Goal: Information Seeking & Learning: Learn about a topic

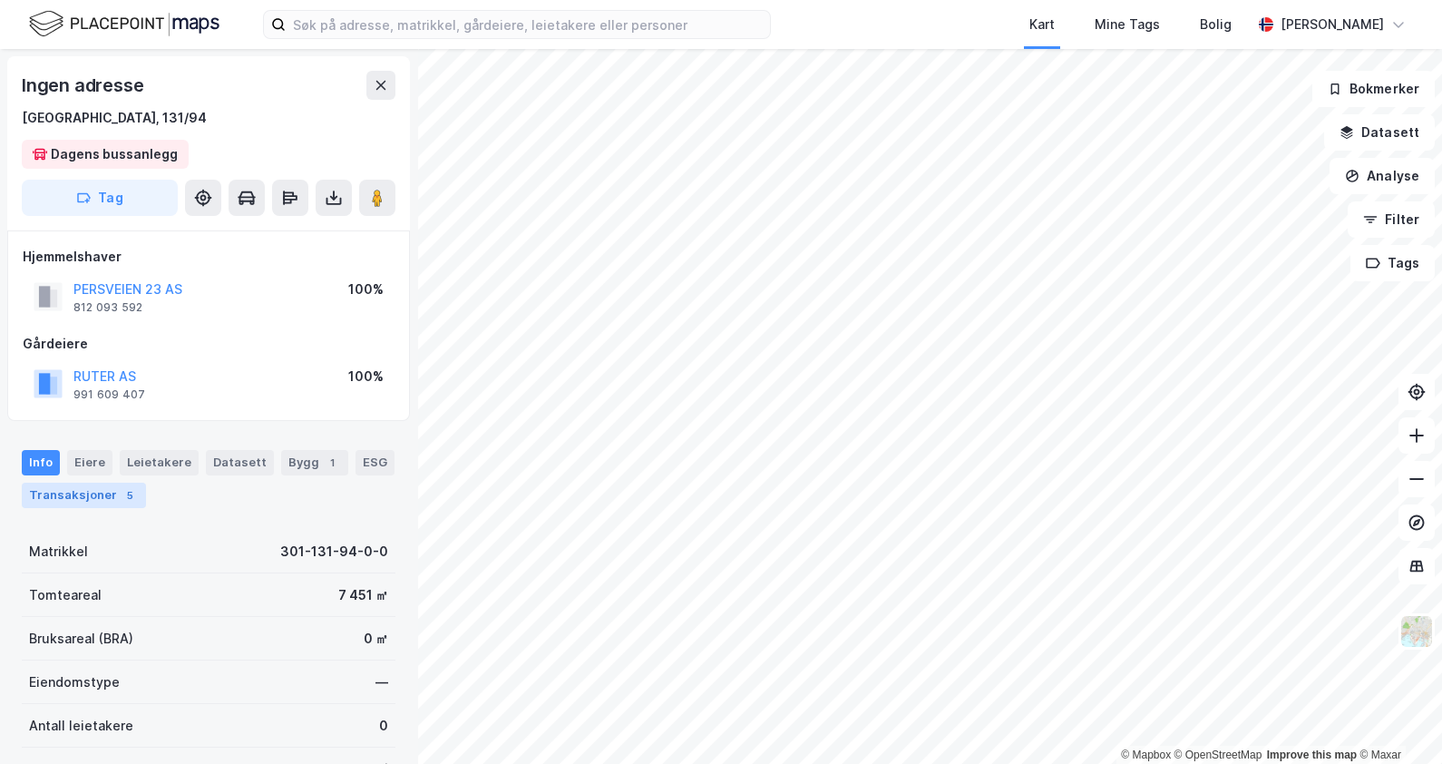
click at [120, 485] on div "Transaksjoner 5" at bounding box center [84, 495] width 124 height 25
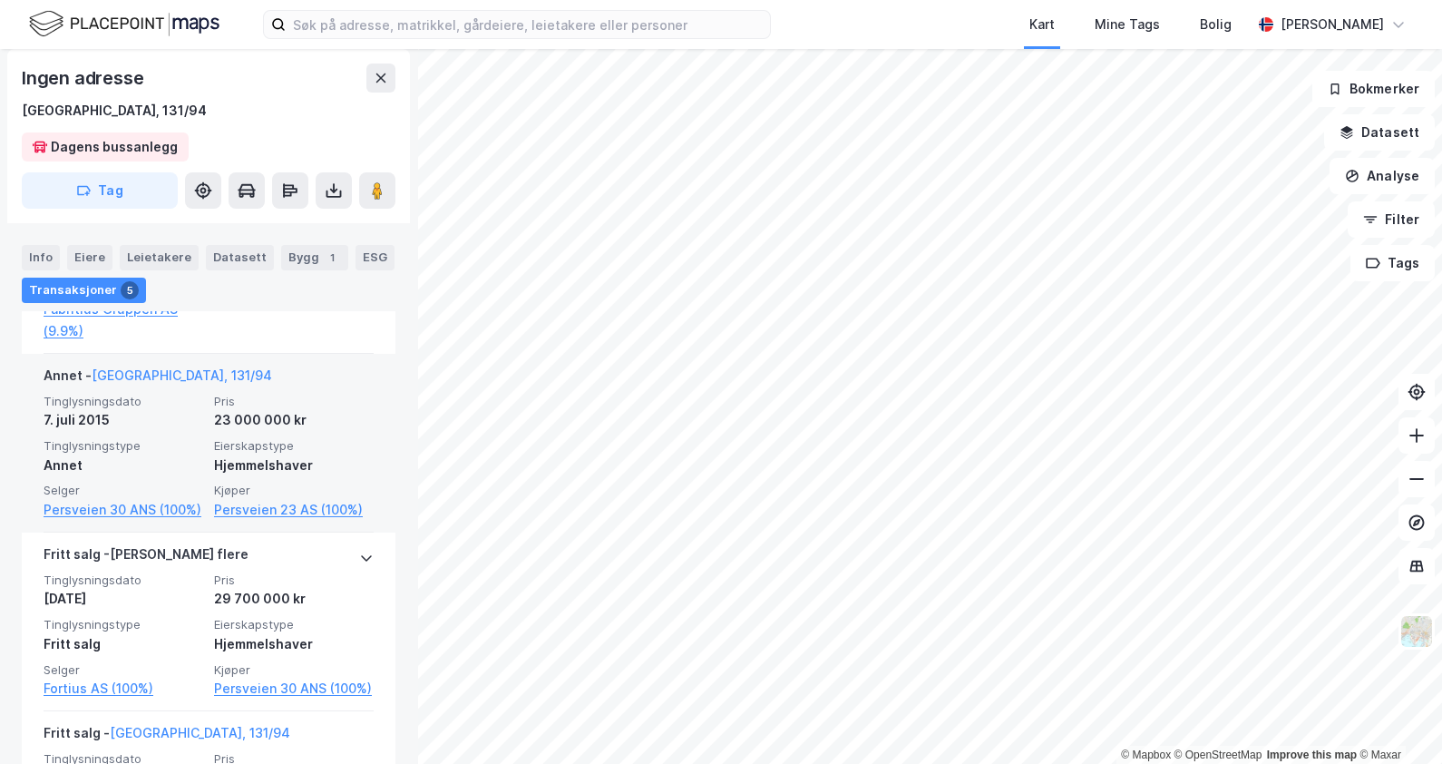
scroll to position [670, 0]
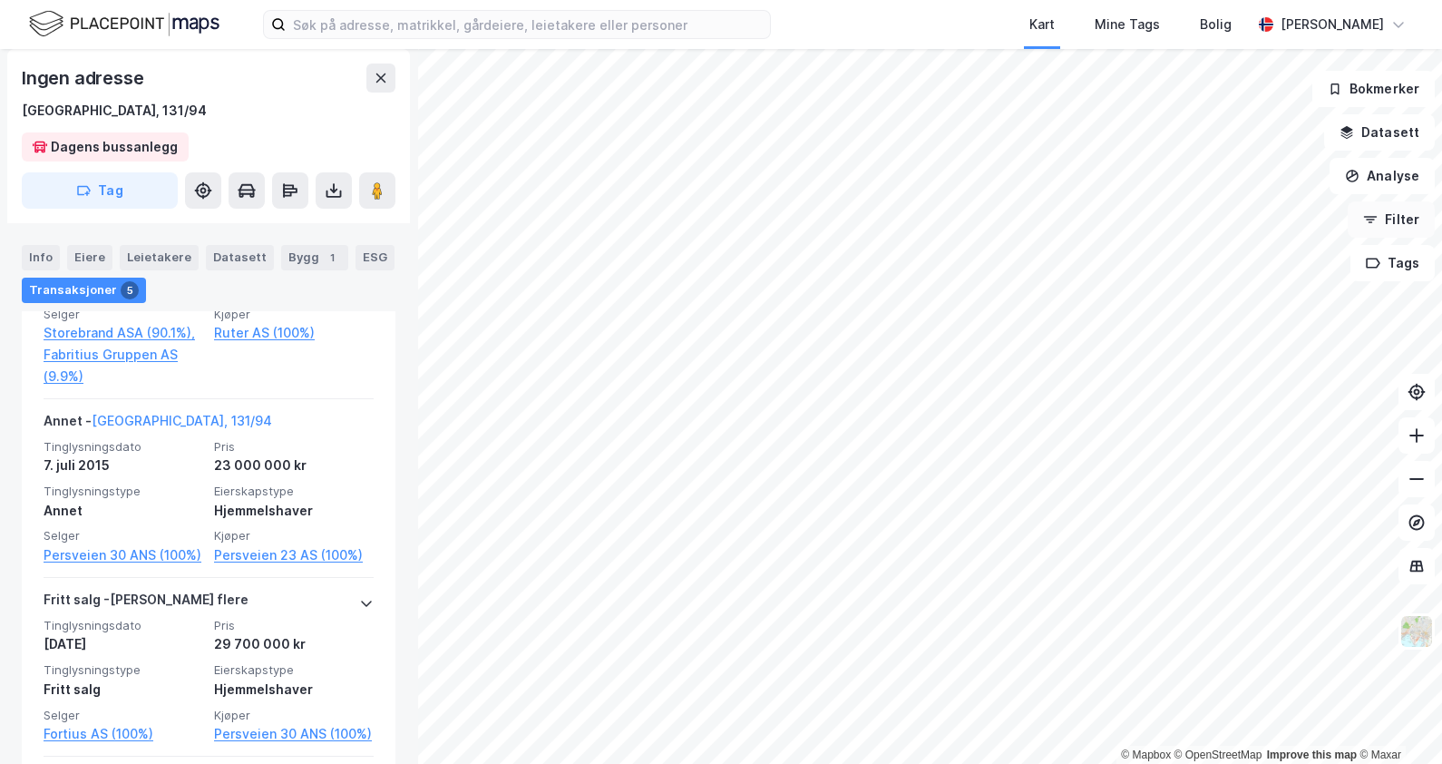
click at [1389, 213] on button "Filter" at bounding box center [1391, 219] width 87 height 36
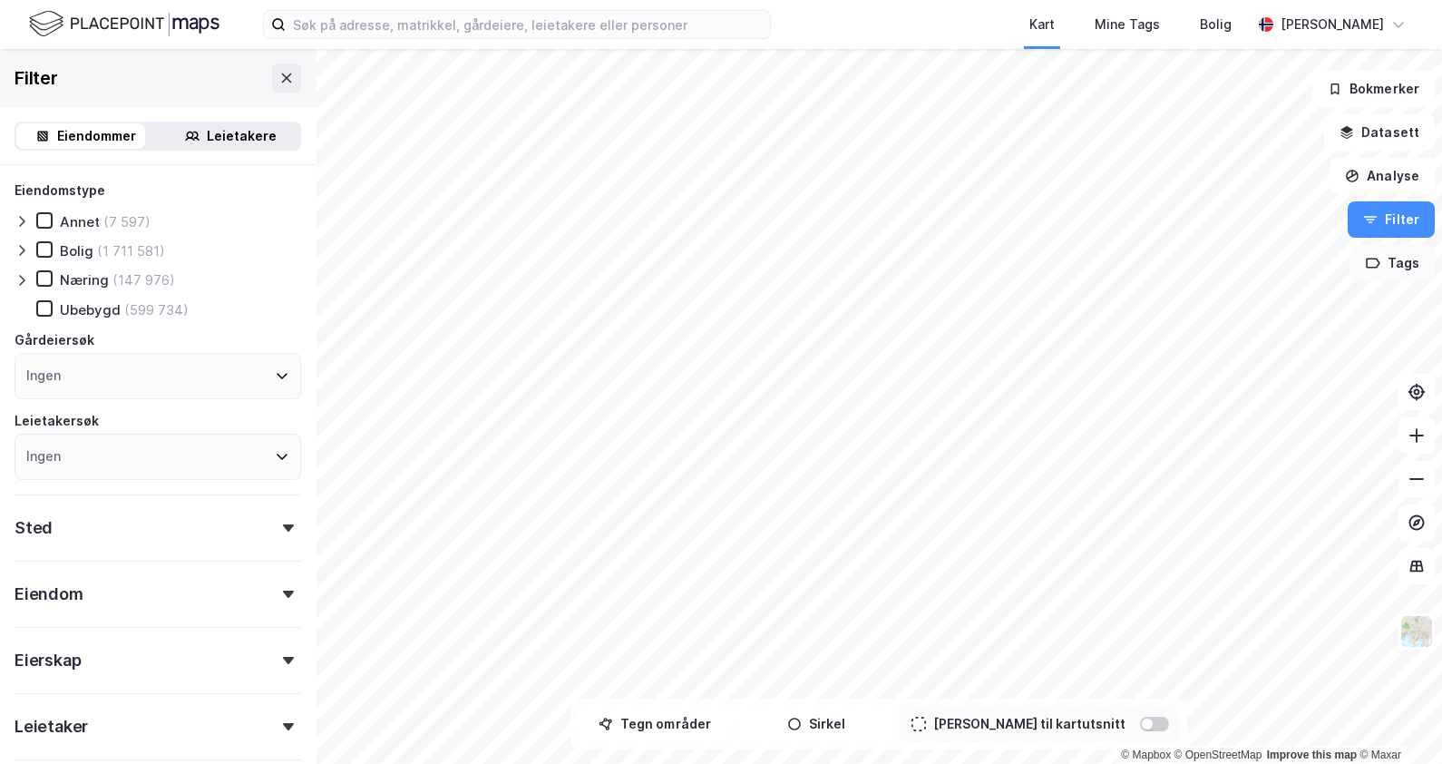
click at [1379, 256] on icon "button" at bounding box center [1373, 263] width 15 height 15
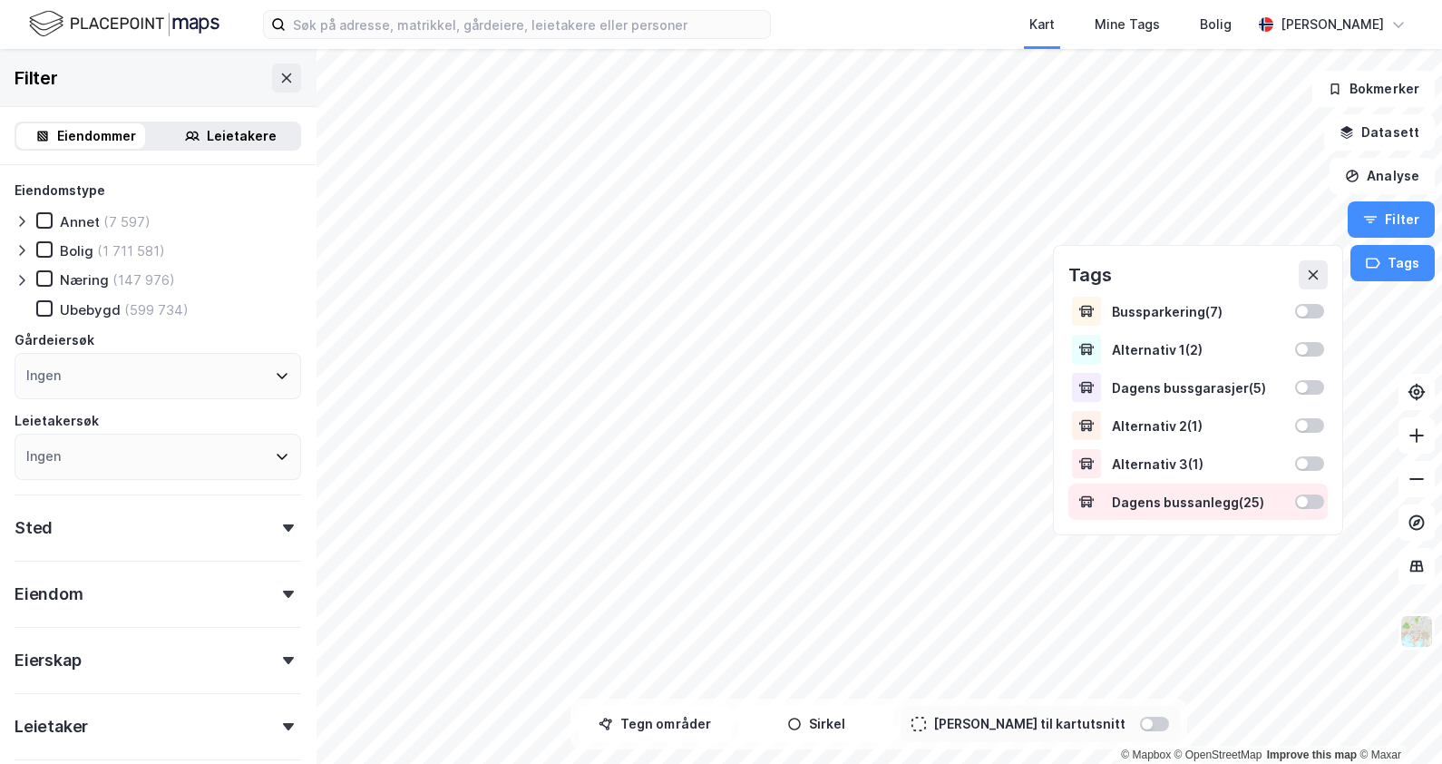
click at [1306, 497] on div at bounding box center [1302, 501] width 11 height 11
click at [1320, 272] on icon at bounding box center [1313, 275] width 15 height 15
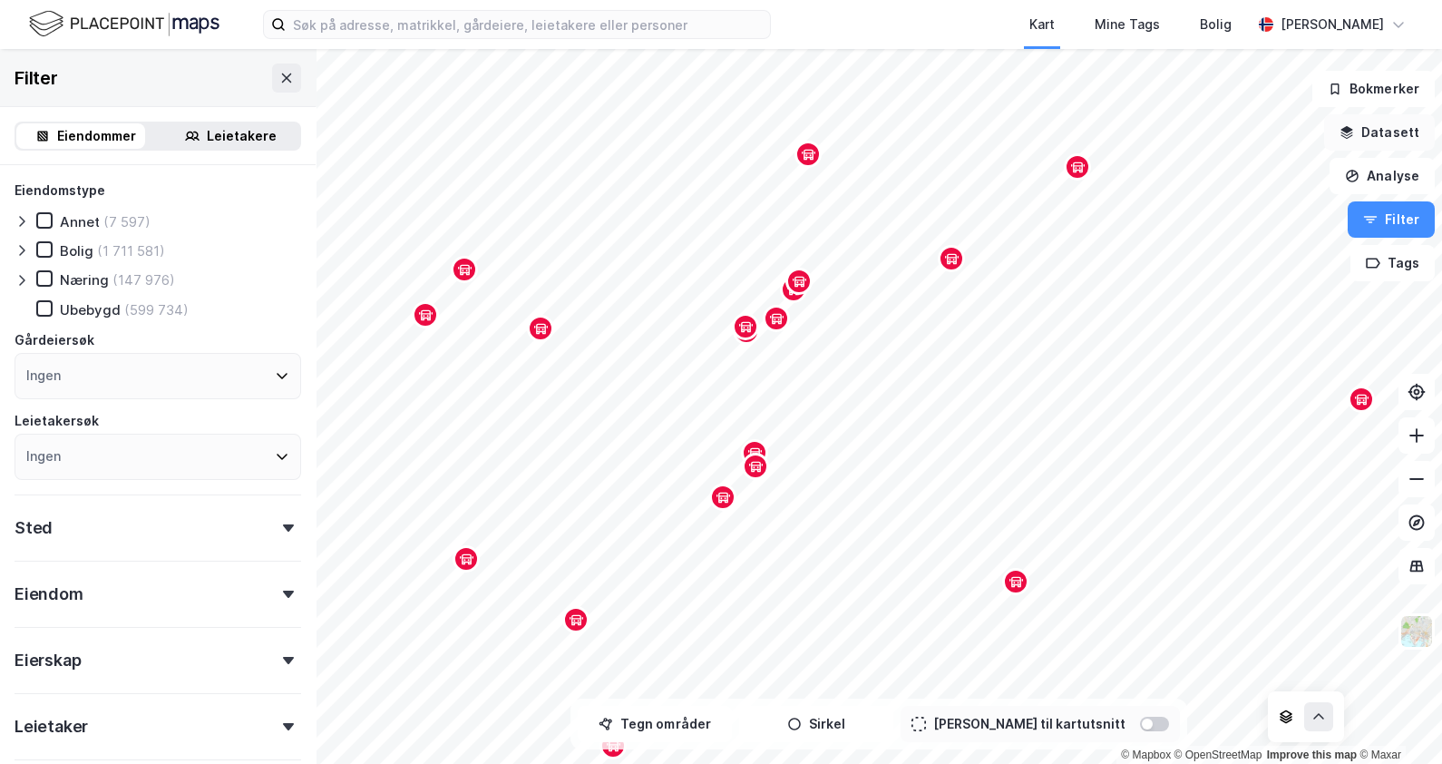
click at [1380, 132] on button "Datasett" at bounding box center [1379, 132] width 111 height 36
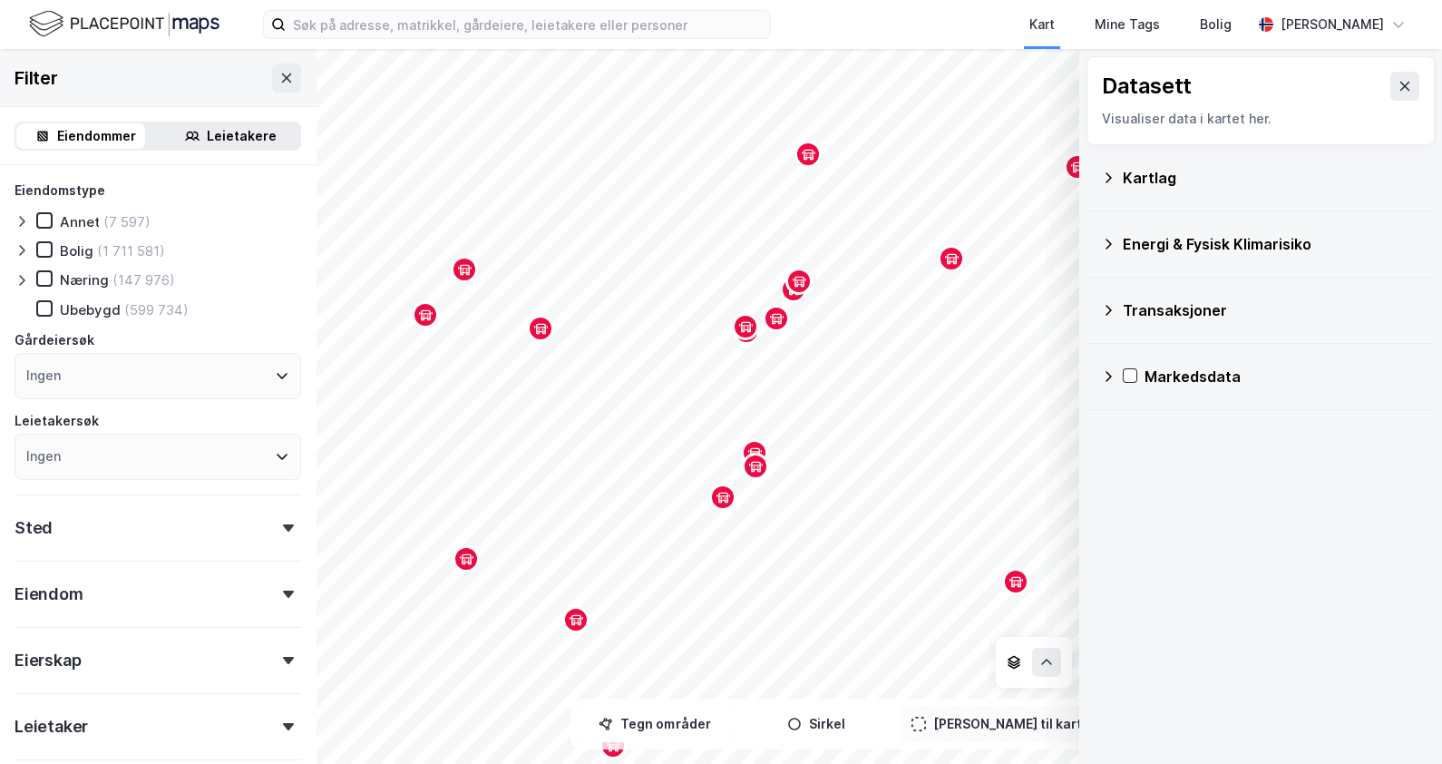
click at [1118, 179] on div "Kartlag" at bounding box center [1260, 178] width 319 height 44
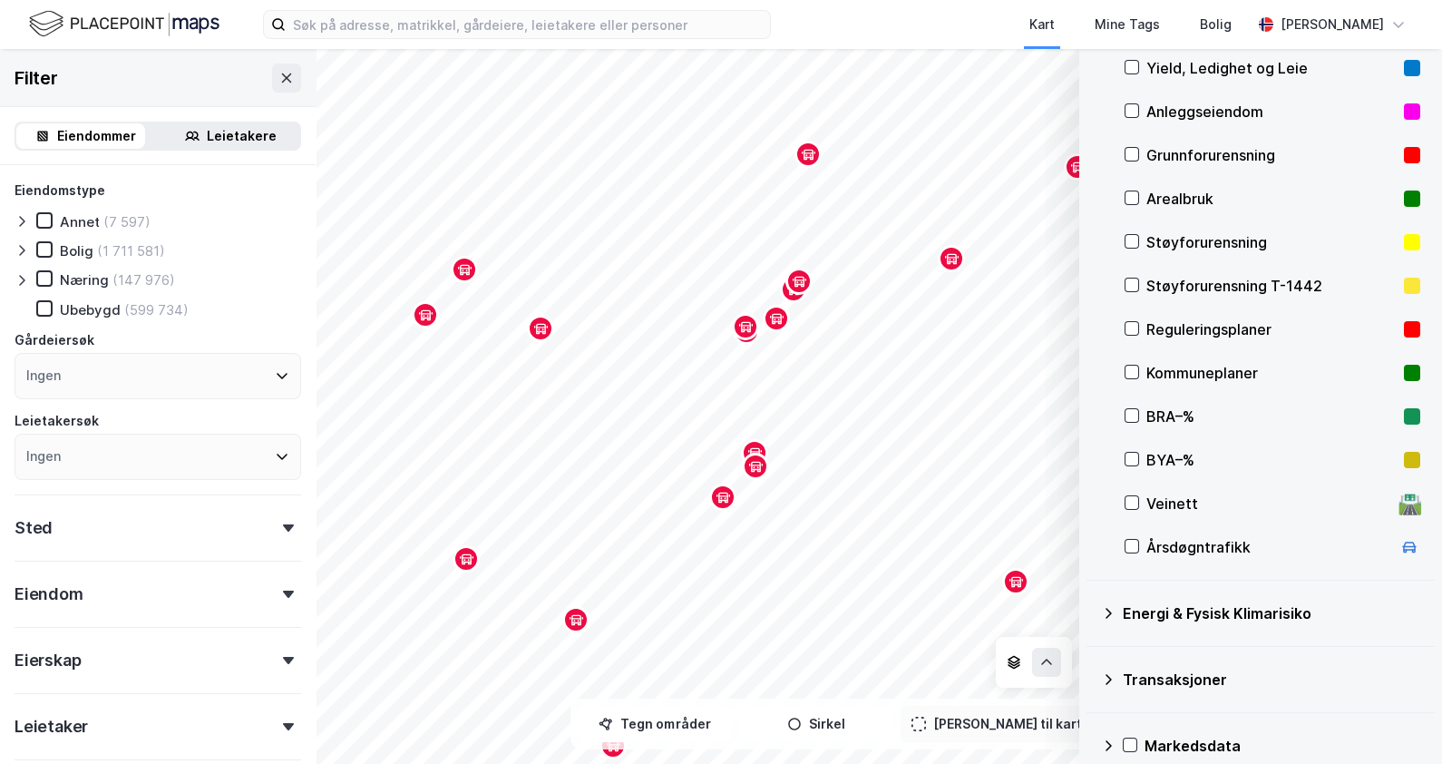
scroll to position [174, 0]
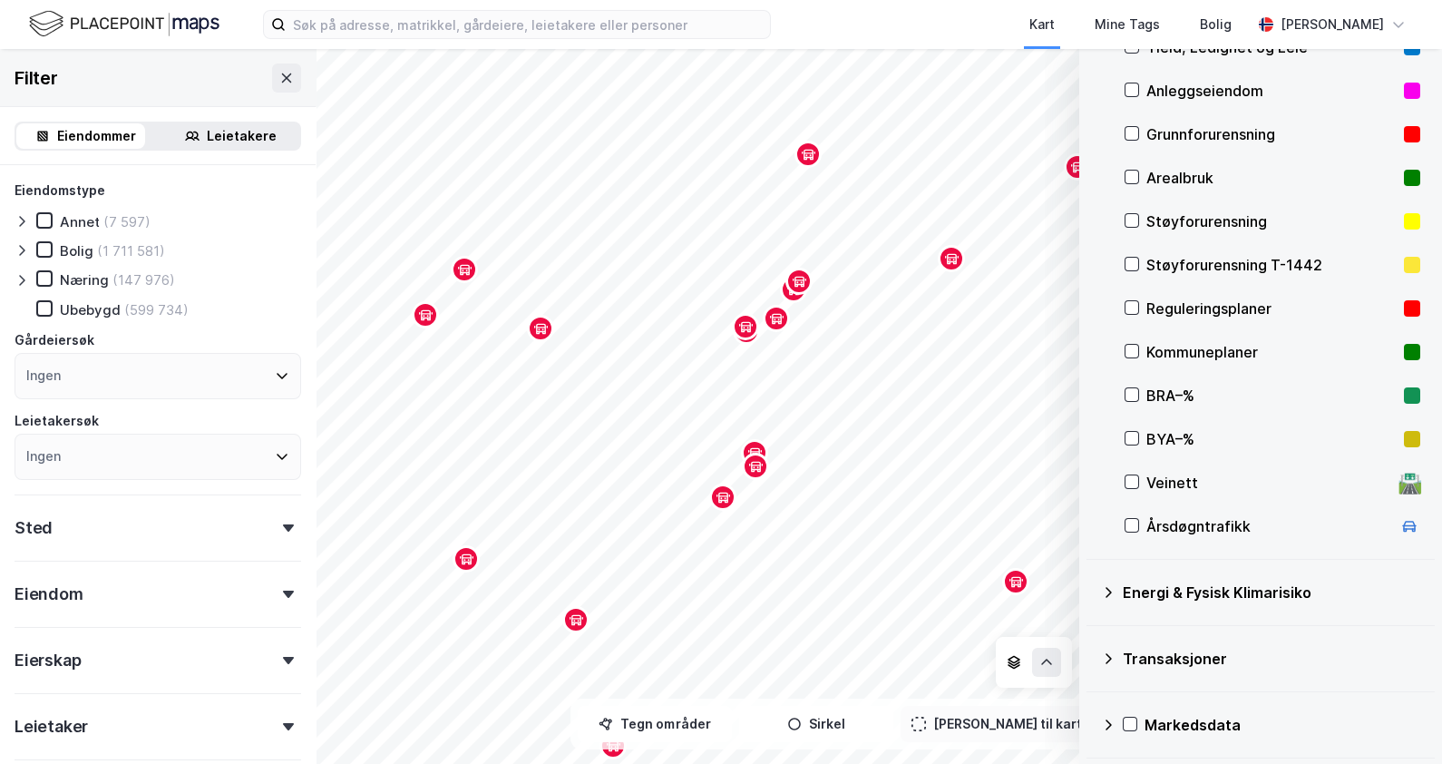
click at [1110, 590] on icon at bounding box center [1109, 592] width 6 height 11
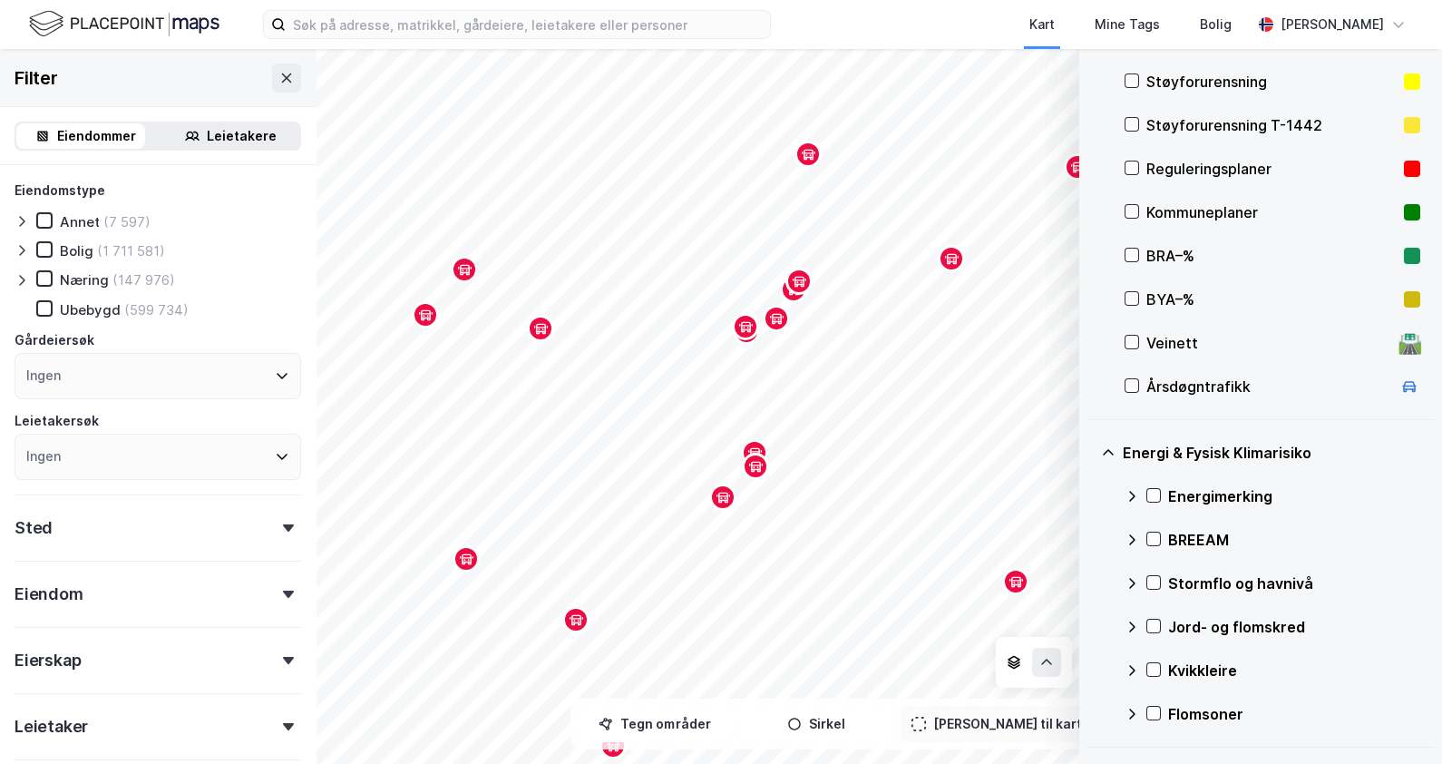
scroll to position [434, 0]
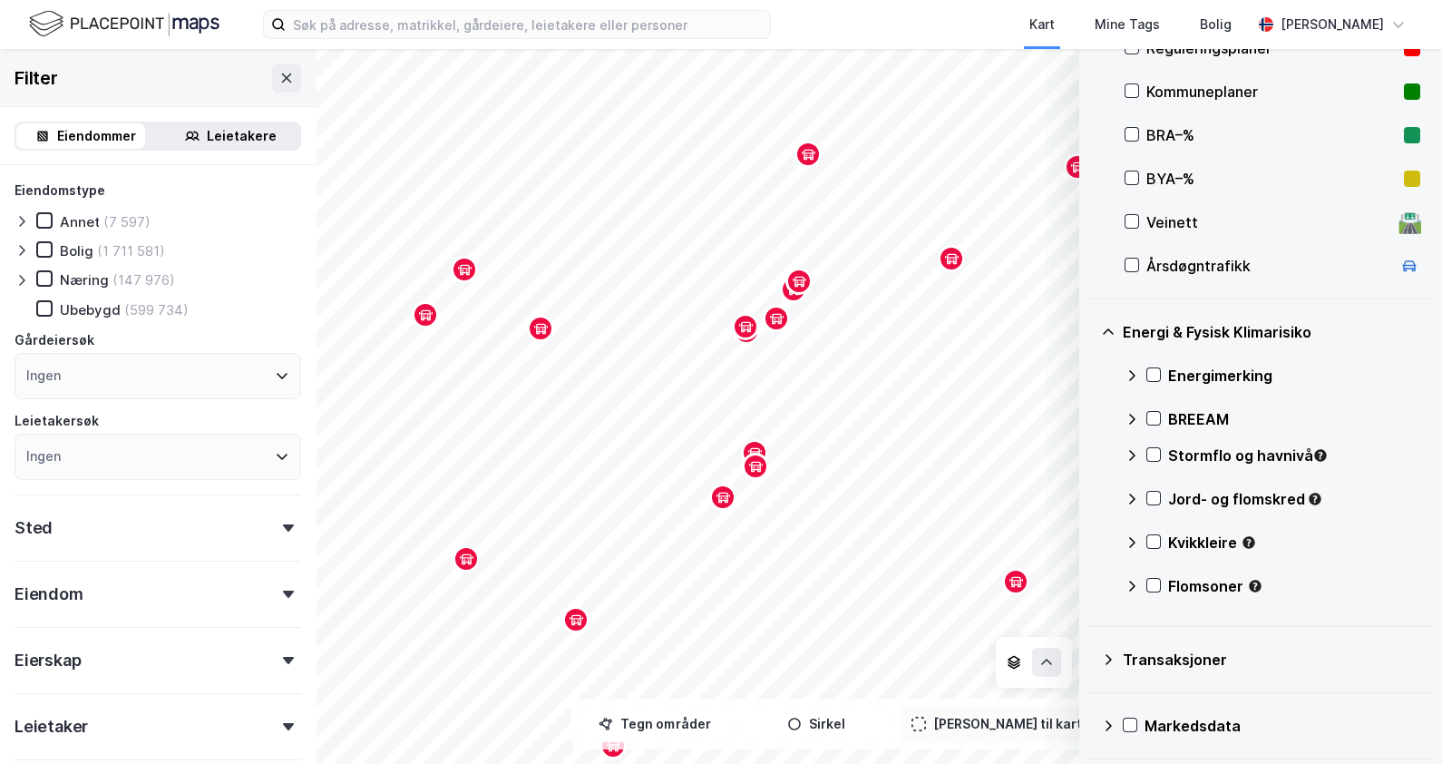
click at [1108, 653] on icon at bounding box center [1108, 659] width 15 height 15
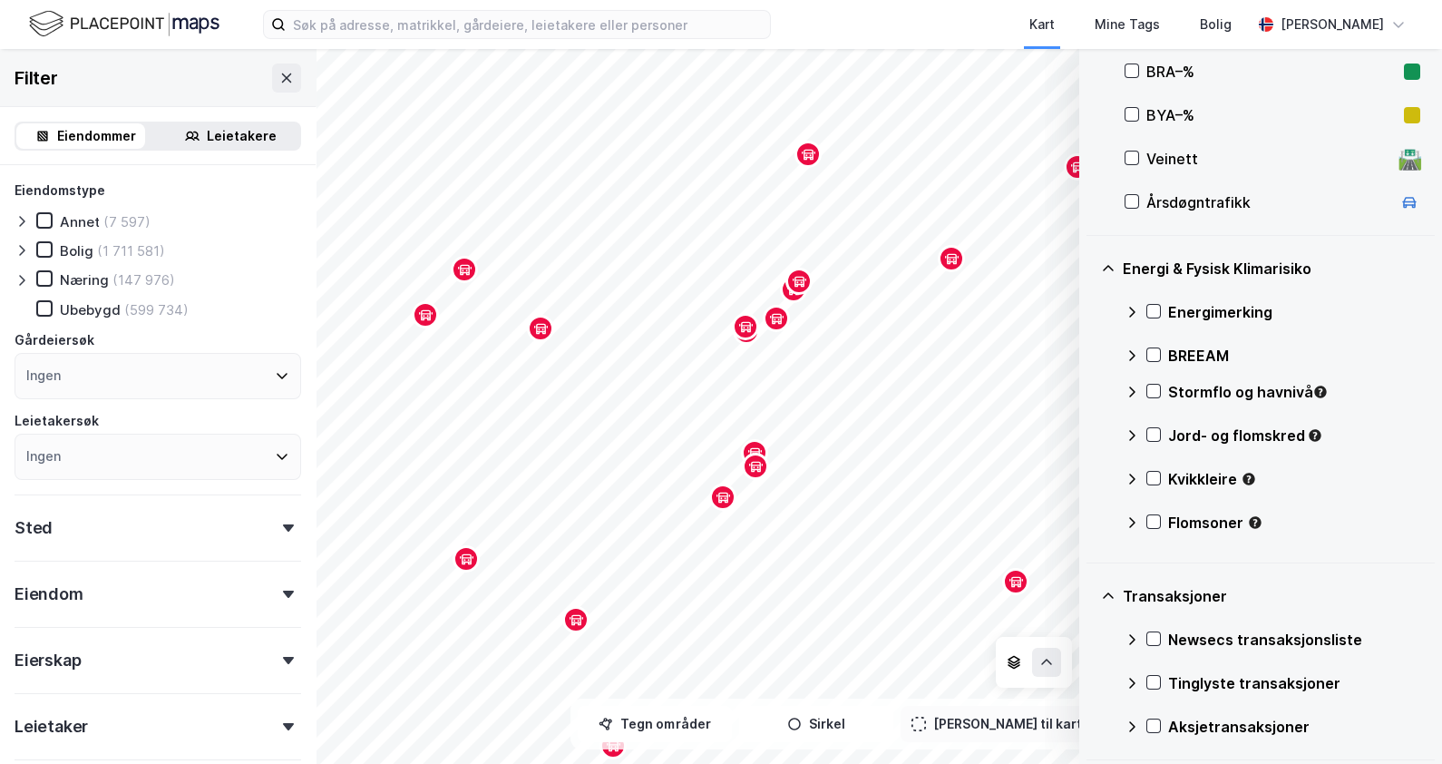
scroll to position [566, 0]
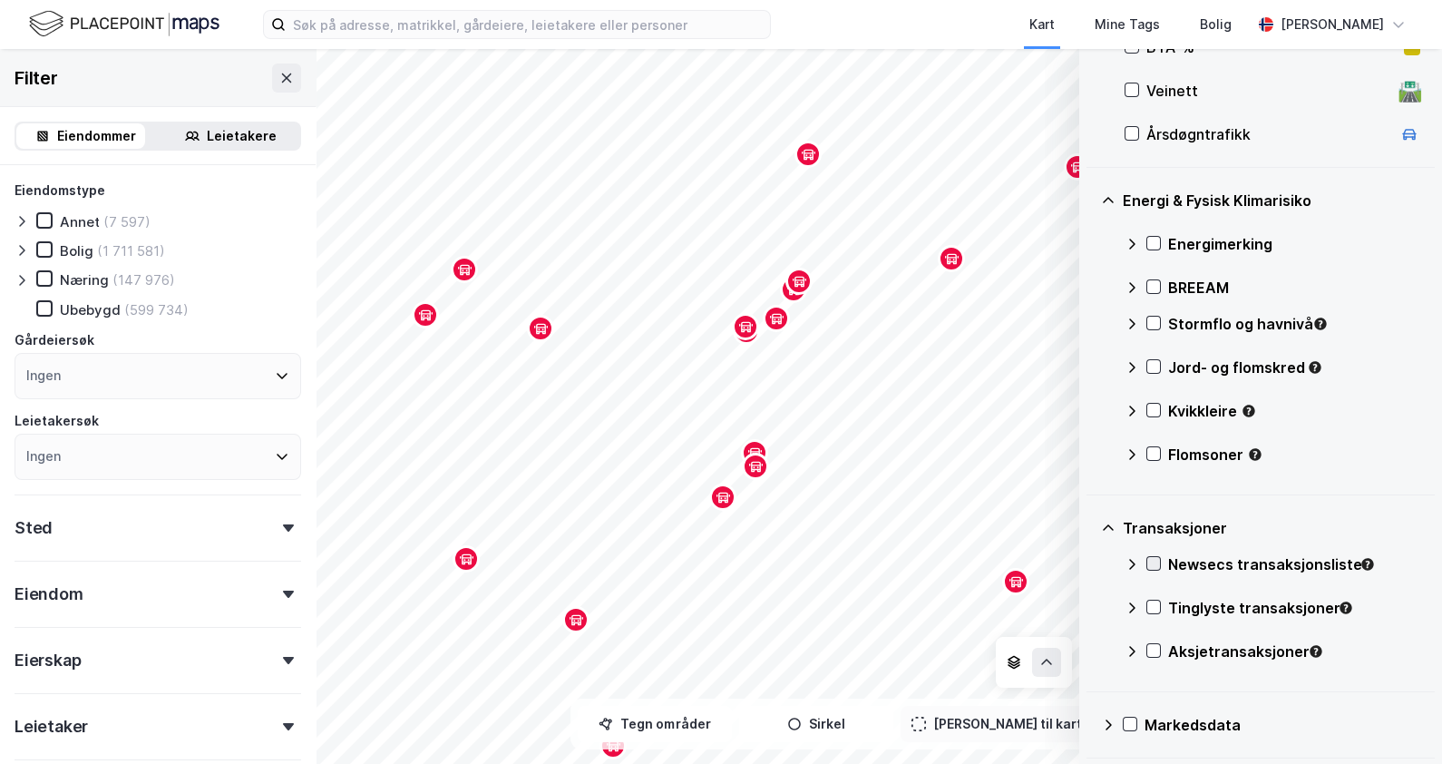
click at [1156, 559] on icon at bounding box center [1153, 563] width 13 height 13
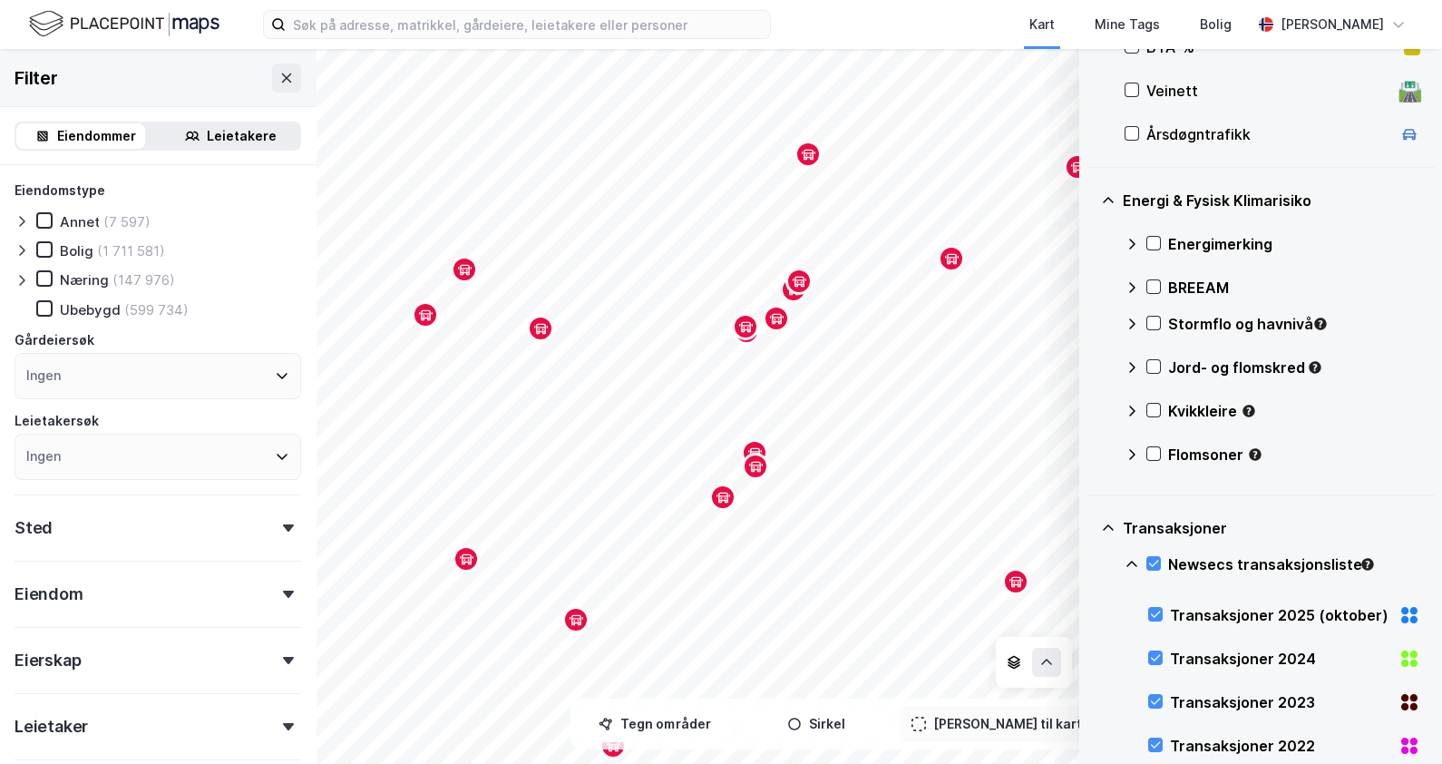
scroll to position [793, 0]
